Goal: Task Accomplishment & Management: Manage account settings

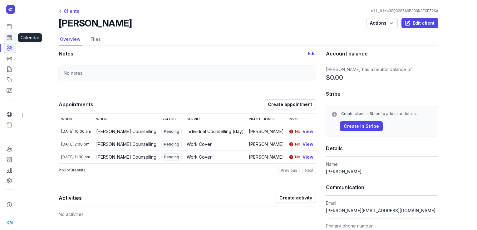
click at [8, 37] on icon at bounding box center [9, 37] width 6 height 6
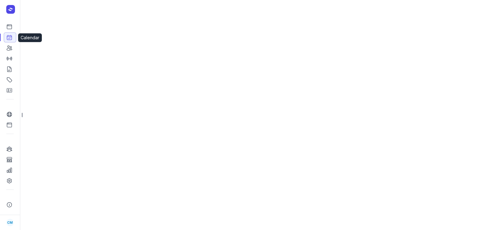
select select "week"
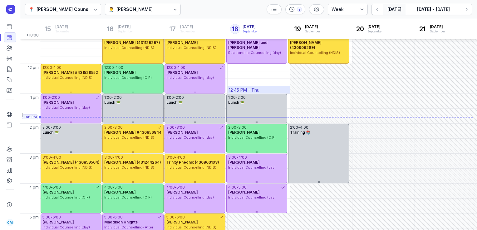
scroll to position [68, 0]
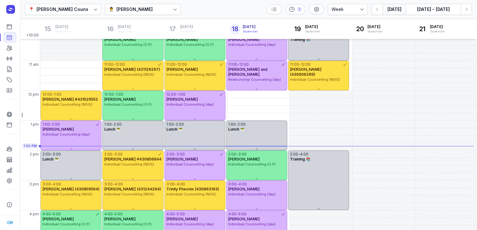
click at [141, 7] on div "[PERSON_NAME]" at bounding box center [134, 9] width 36 height 7
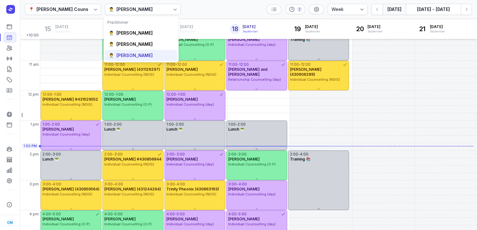
click at [124, 55] on div "[PERSON_NAME]" at bounding box center [134, 55] width 36 height 6
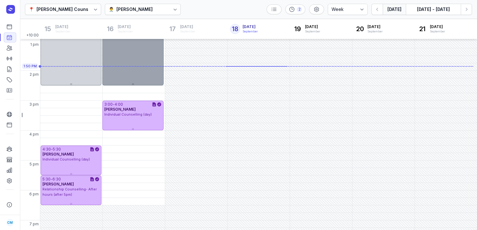
scroll to position [148, 0]
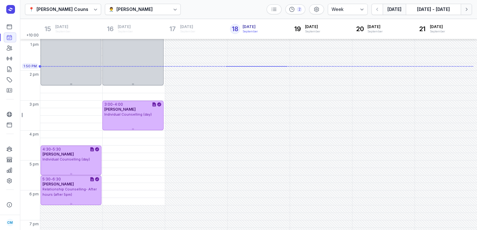
click at [467, 13] on button "Next week" at bounding box center [466, 9] width 11 height 11
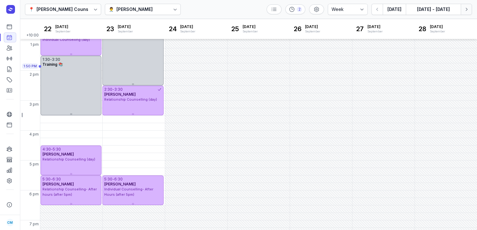
click at [467, 13] on button "Next week" at bounding box center [466, 9] width 11 height 11
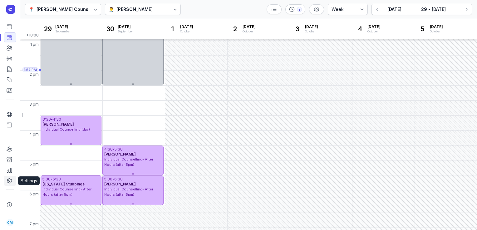
click at [10, 183] on icon at bounding box center [9, 181] width 4 height 5
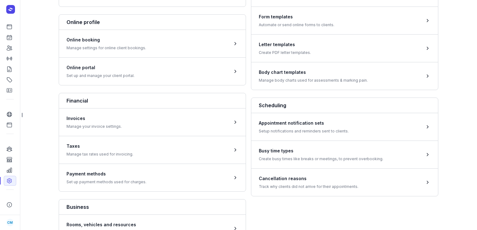
scroll to position [144, 0]
click at [283, 127] on span at bounding box center [344, 127] width 187 height 28
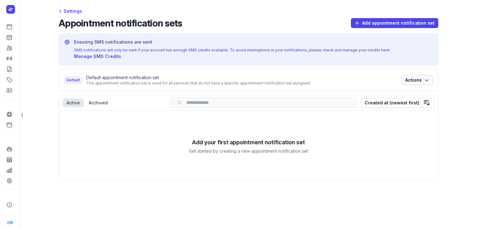
click at [411, 76] on span "Actions" at bounding box center [417, 79] width 24 height 7
click at [384, 86] on link "Edit" at bounding box center [398, 87] width 70 height 9
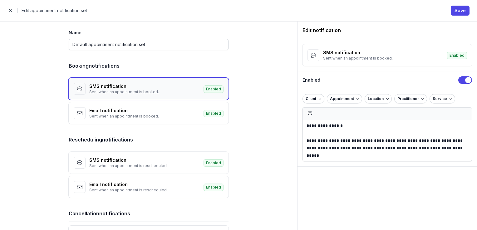
click at [194, 91] on div "Sent when an appointment is booked." at bounding box center [144, 92] width 110 height 5
click at [214, 86] on span "Enabled" at bounding box center [213, 88] width 20 height 7
click at [143, 84] on div "SMS notification" at bounding box center [144, 86] width 110 height 6
click at [213, 89] on span "Enabled" at bounding box center [213, 88] width 20 height 7
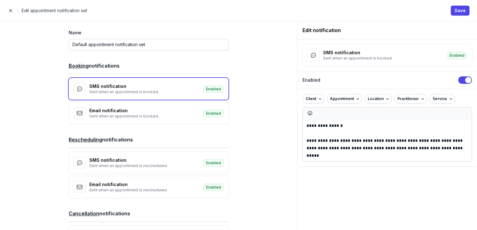
click at [464, 79] on button "Use setting" at bounding box center [465, 79] width 14 height 7
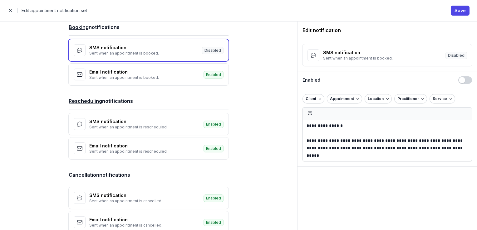
scroll to position [71, 0]
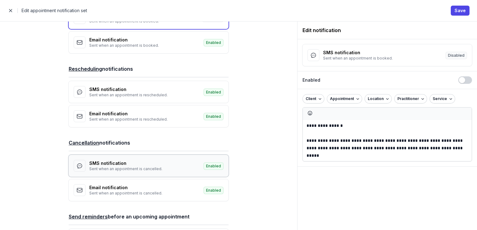
click at [136, 161] on div "SMS notification" at bounding box center [144, 163] width 110 height 6
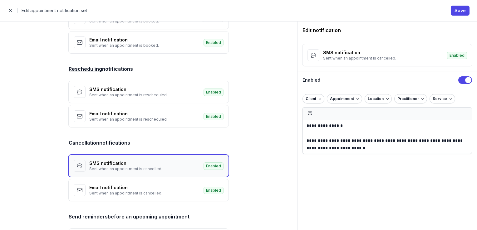
click at [171, 164] on div "SMS notification" at bounding box center [144, 163] width 110 height 6
click at [463, 79] on button "Use setting" at bounding box center [465, 79] width 14 height 7
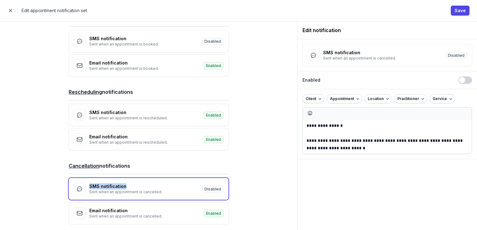
scroll to position [43, 0]
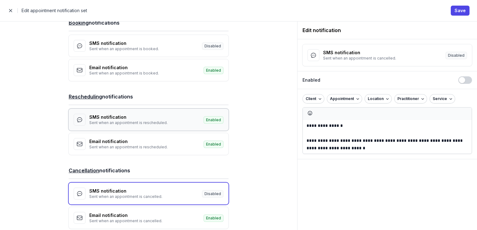
click at [181, 117] on div "SMS notification" at bounding box center [144, 117] width 110 height 6
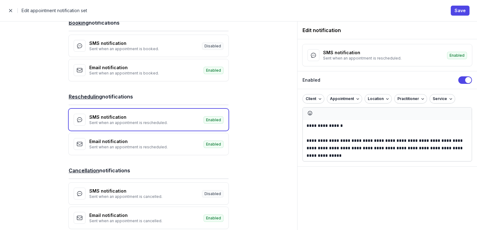
click at [468, 79] on button "Use setting" at bounding box center [465, 79] width 14 height 7
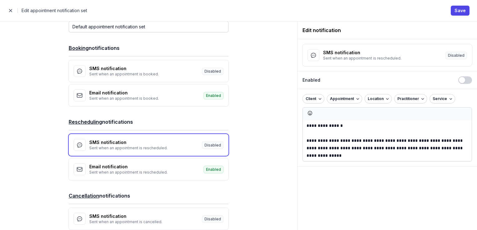
scroll to position [0, 0]
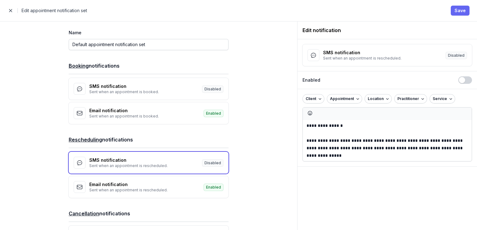
click at [463, 9] on span "Save" at bounding box center [459, 10] width 11 height 7
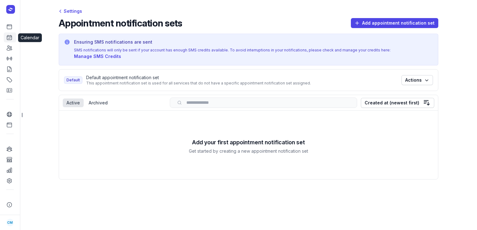
click at [13, 41] on link "Calendar" at bounding box center [10, 37] width 12 height 10
select select "week"
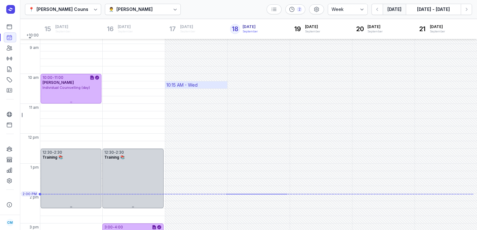
scroll to position [102, 0]
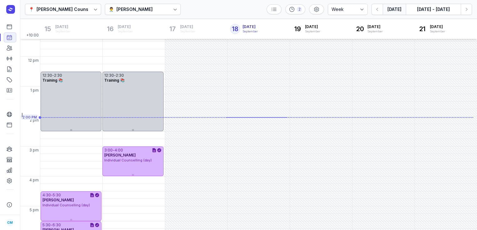
click at [147, 12] on div "[PERSON_NAME]" at bounding box center [134, 9] width 36 height 7
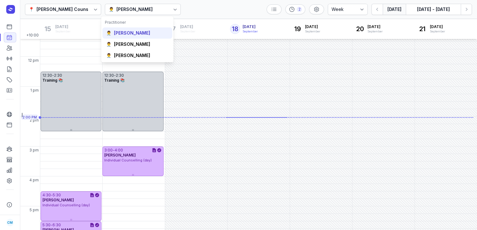
click at [140, 37] on div "👨‍⚕️ [PERSON_NAME]" at bounding box center [137, 32] width 70 height 11
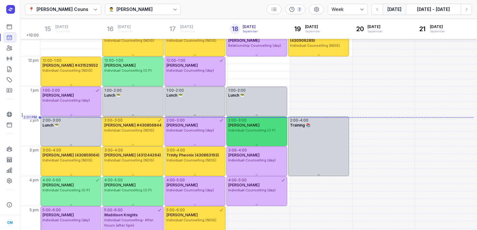
click at [264, 140] on div "2:00 - 3:00 [PERSON_NAME] Individual Counselling (O.P)" at bounding box center [256, 132] width 61 height 30
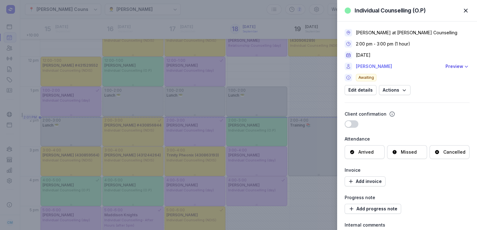
click at [364, 68] on link "[PERSON_NAME]" at bounding box center [399, 66] width 86 height 7
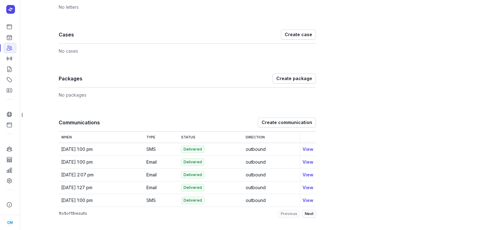
scroll to position [454, 0]
click at [9, 34] on link "Calendar" at bounding box center [10, 37] width 12 height 10
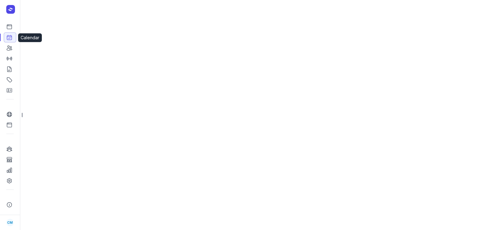
select select "week"
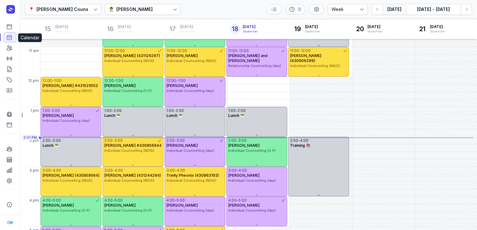
scroll to position [102, 0]
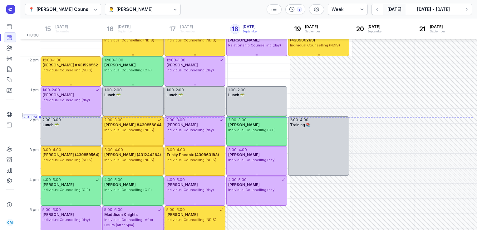
click at [131, 9] on div "[PERSON_NAME]" at bounding box center [134, 9] width 36 height 7
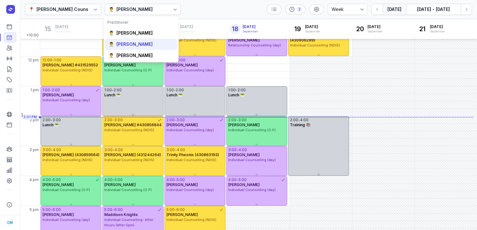
click at [135, 44] on div "[PERSON_NAME]" at bounding box center [134, 44] width 36 height 6
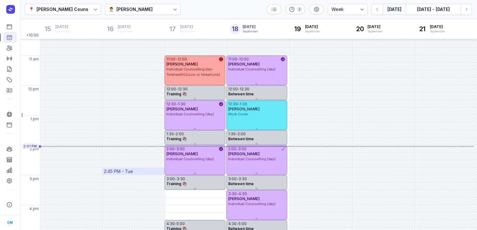
scroll to position [71, 0]
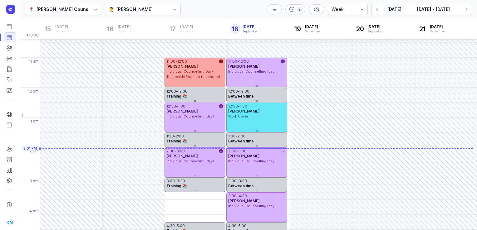
click at [134, 13] on div "👨‍⚕️ [PERSON_NAME]" at bounding box center [143, 9] width 76 height 11
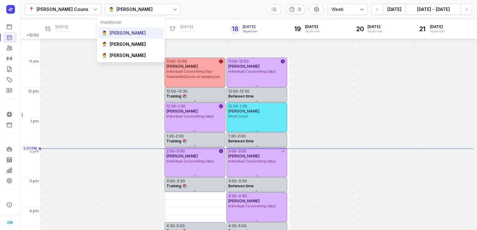
click at [119, 37] on div "👨‍⚕️ [PERSON_NAME]" at bounding box center [131, 32] width 66 height 11
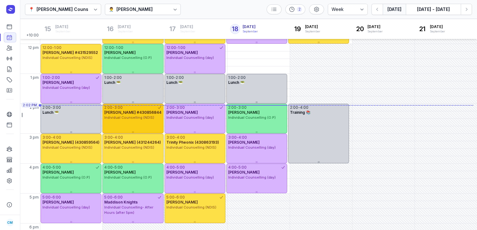
scroll to position [116, 0]
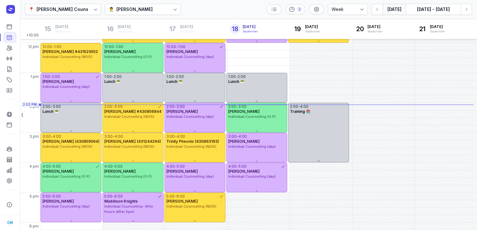
click at [137, 9] on div "[PERSON_NAME]" at bounding box center [134, 9] width 36 height 7
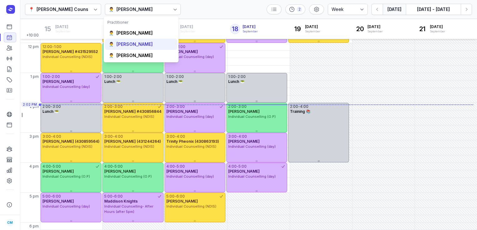
click at [124, 43] on div "[PERSON_NAME]" at bounding box center [134, 44] width 36 height 6
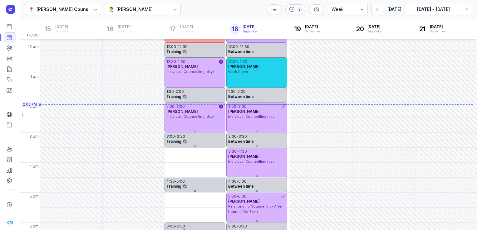
scroll to position [88, 0]
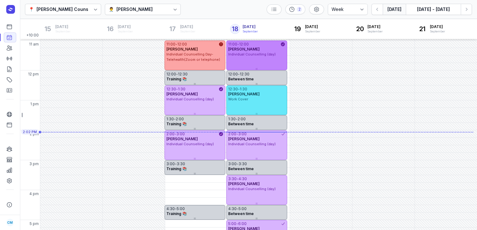
click at [242, 57] on div "11:00 - 12:00 [PERSON_NAME] Individual Counselling (day)" at bounding box center [256, 56] width 61 height 30
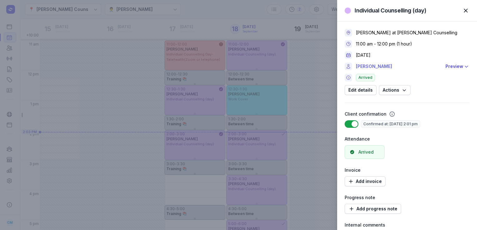
click at [367, 66] on link "[PERSON_NAME]" at bounding box center [399, 66] width 86 height 7
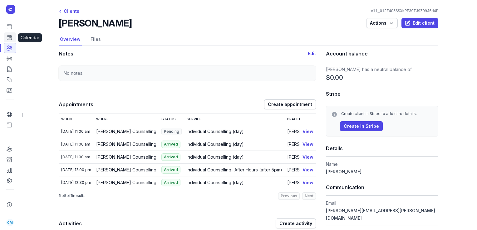
click at [10, 38] on icon at bounding box center [9, 37] width 6 height 6
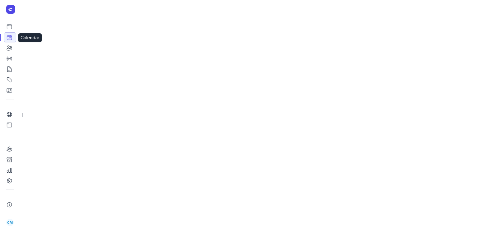
select select "week"
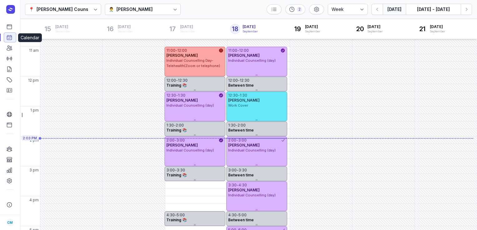
scroll to position [103, 0]
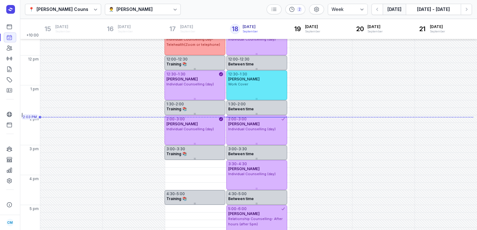
click at [145, 12] on div "👨‍⚕️ [PERSON_NAME]" at bounding box center [143, 9] width 76 height 11
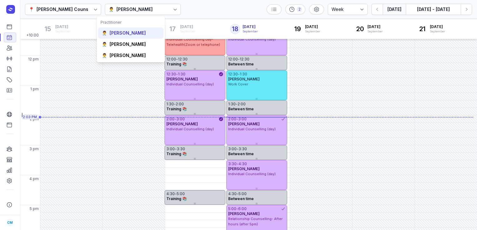
click at [119, 37] on div "👨‍⚕️ [PERSON_NAME]" at bounding box center [131, 32] width 66 height 11
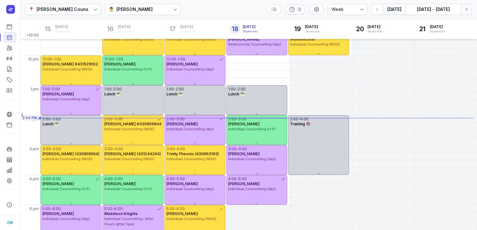
click at [464, 9] on icon "button" at bounding box center [466, 9] width 6 height 6
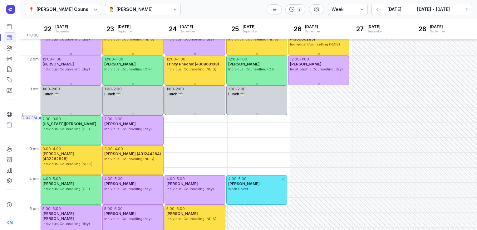
click at [160, 12] on div "👨‍⚕️ [PERSON_NAME]" at bounding box center [143, 9] width 76 height 11
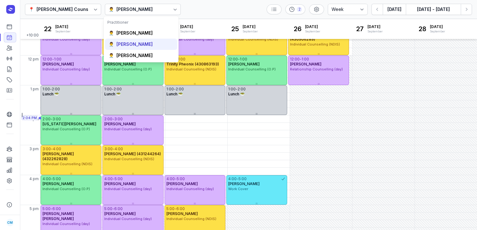
click at [134, 44] on div "[PERSON_NAME]" at bounding box center [134, 44] width 36 height 6
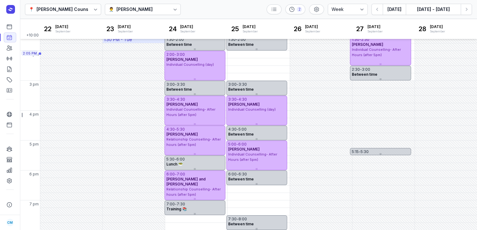
scroll to position [168, 0]
click at [376, 10] on icon "button" at bounding box center [377, 9] width 6 height 6
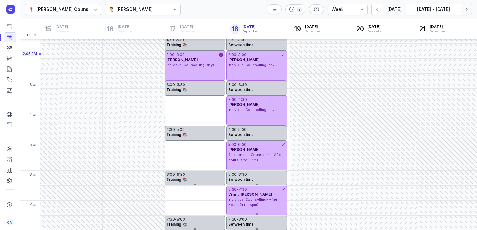
click at [467, 11] on icon "button" at bounding box center [466, 9] width 6 height 6
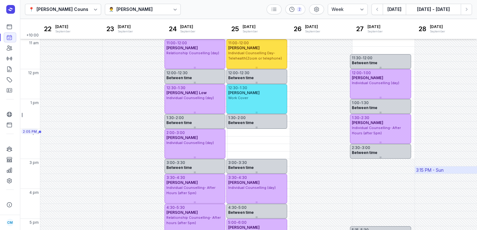
scroll to position [89, 0]
click at [136, 8] on div "👨‍⚕️ [PERSON_NAME]" at bounding box center [132, 9] width 46 height 7
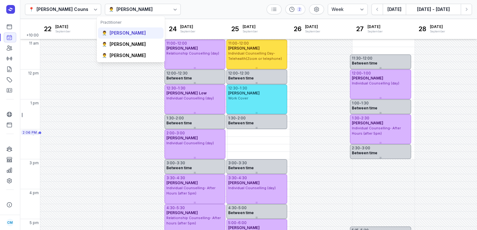
click at [130, 34] on div "[PERSON_NAME]" at bounding box center [128, 33] width 36 height 6
